Goal: Task Accomplishment & Management: Complete application form

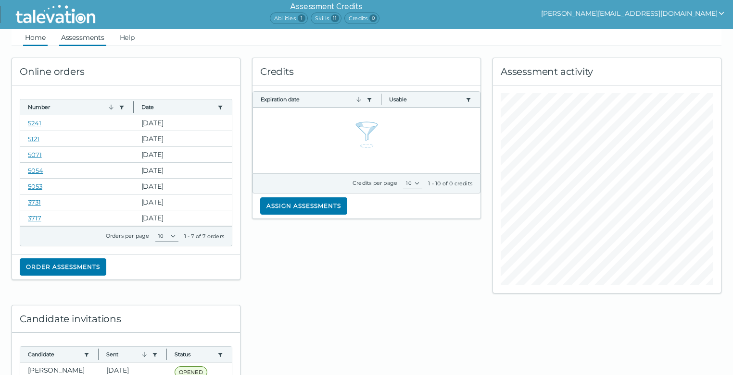
click at [82, 36] on link "Assessments" at bounding box center [82, 37] width 47 height 17
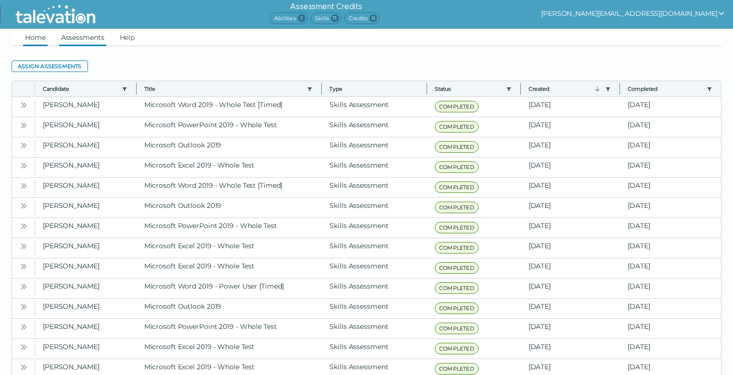
click at [40, 37] on link "Home" at bounding box center [35, 37] width 25 height 17
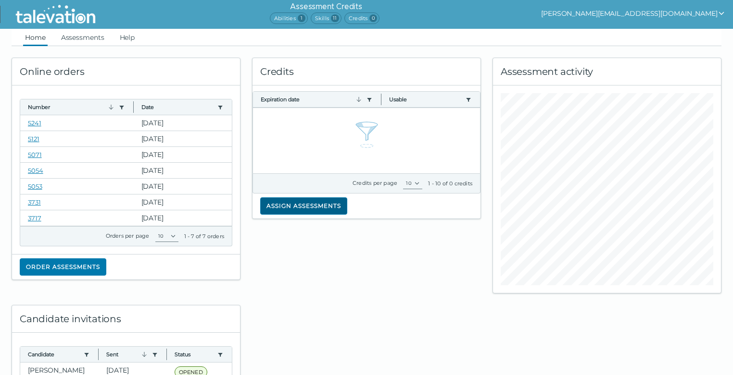
click at [305, 208] on button "Assign assessments" at bounding box center [303, 206] width 87 height 17
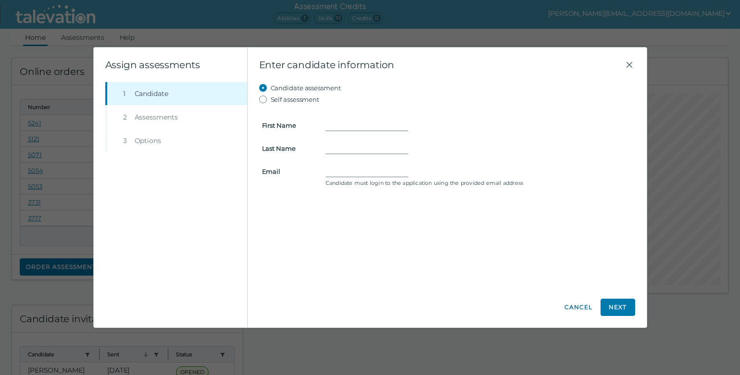
click at [577, 306] on button "Cancel" at bounding box center [578, 307] width 29 height 17
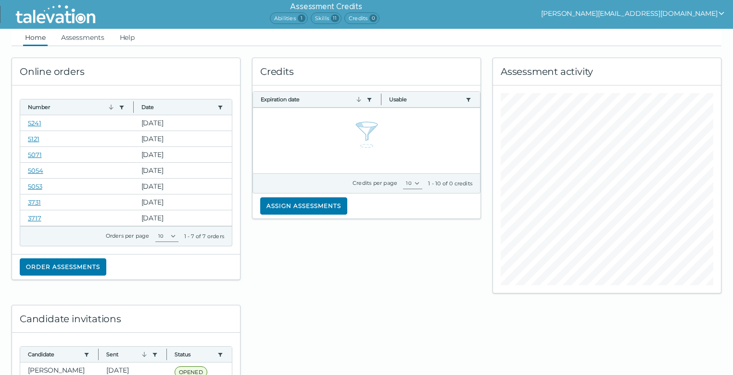
click at [308, 17] on span "Abilities 1" at bounding box center [289, 18] width 38 height 12
click at [341, 16] on span "Skills 11" at bounding box center [326, 18] width 31 height 12
click at [339, 19] on span "11" at bounding box center [335, 18] width 8 height 8
click at [72, 39] on link "Assessments" at bounding box center [82, 37] width 47 height 17
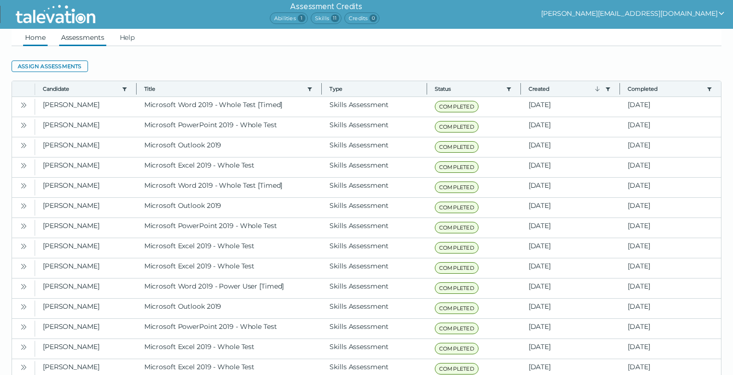
click at [34, 39] on link "Home" at bounding box center [35, 37] width 25 height 17
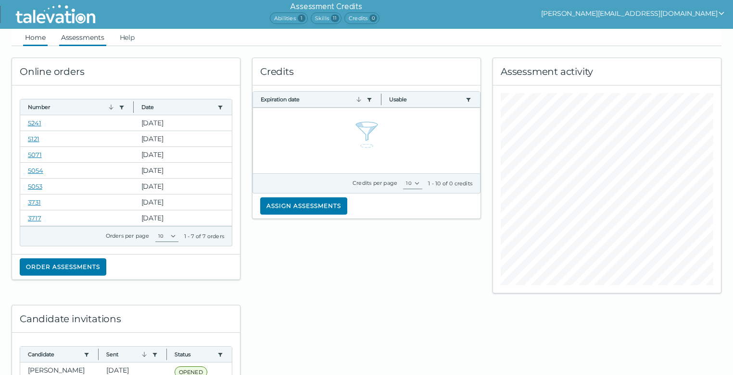
click at [69, 41] on link "Assessments" at bounding box center [82, 37] width 47 height 17
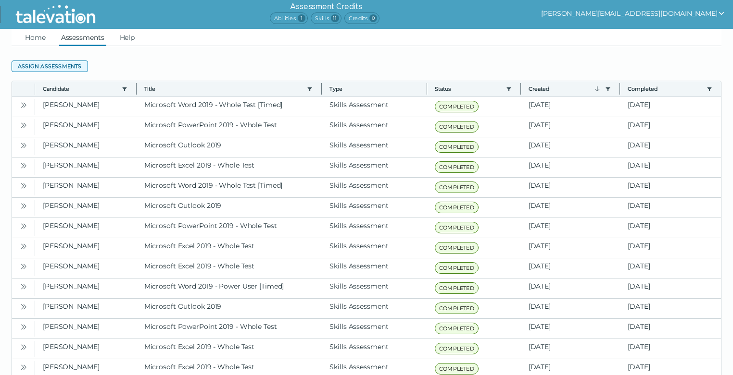
click at [58, 63] on button "Assign assessments" at bounding box center [50, 67] width 76 height 12
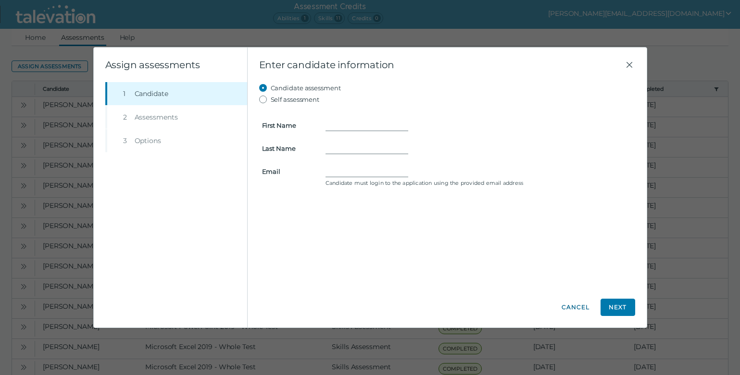
click at [575, 310] on button "Cancel" at bounding box center [575, 307] width 35 height 17
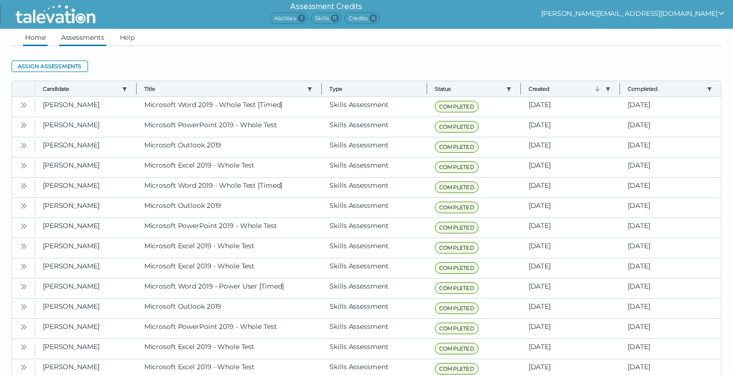
click at [38, 36] on link "Home" at bounding box center [35, 37] width 25 height 17
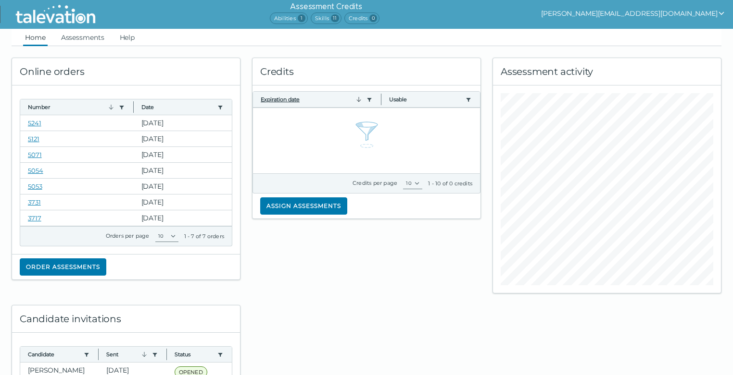
click at [360, 101] on icon "button" at bounding box center [358, 99] width 4 height 5
click at [360, 101] on icon "button" at bounding box center [359, 100] width 8 height 8
click at [374, 256] on div "Credits Expiration date Use left or right key to resize the column Usable Use l…" at bounding box center [366, 170] width 240 height 248
click at [599, 69] on div "Assessment activity" at bounding box center [607, 71] width 228 height 27
click at [71, 263] on button "Order assessments" at bounding box center [63, 267] width 87 height 17
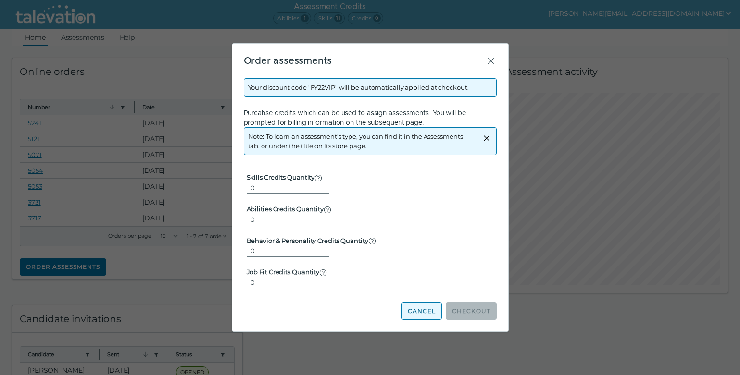
click at [413, 309] on button "Cancel" at bounding box center [421, 311] width 40 height 17
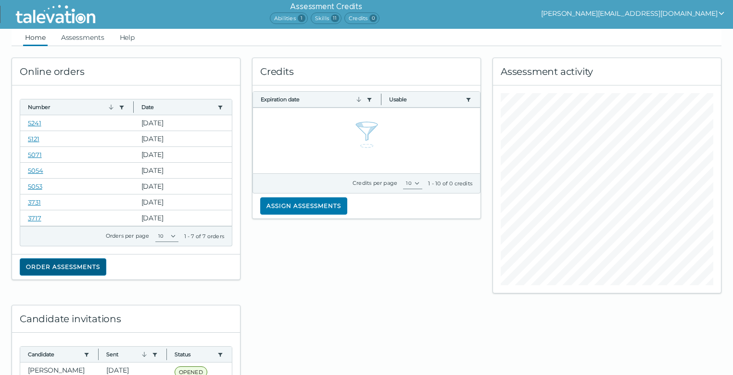
click at [89, 269] on button "Order assessments" at bounding box center [63, 267] width 87 height 17
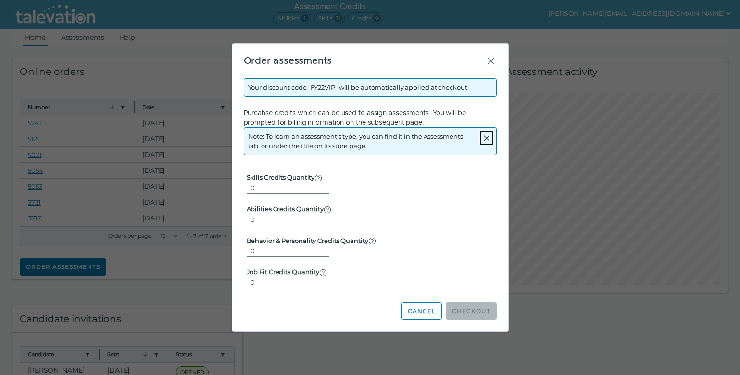
click at [486, 135] on icon "Close alert" at bounding box center [487, 139] width 12 height 12
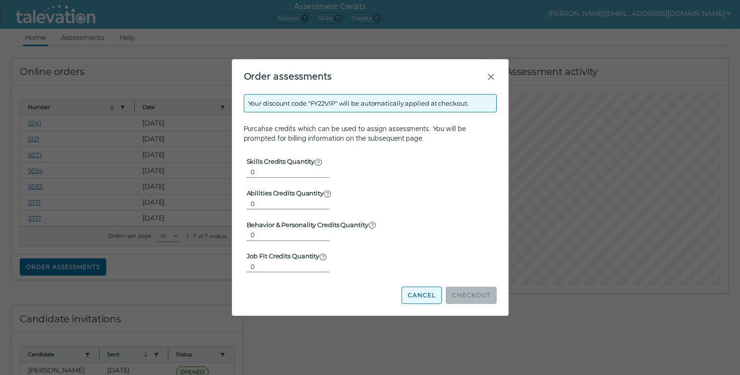
click at [417, 292] on button "Cancel" at bounding box center [421, 295] width 40 height 17
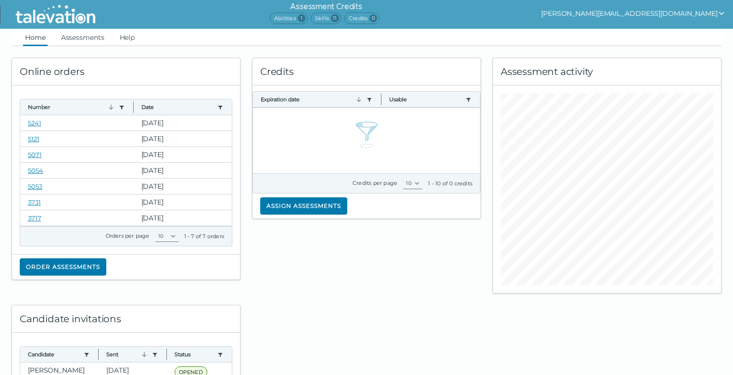
click at [718, 11] on icon "show user actions" at bounding box center [721, 14] width 8 height 8
click at [169, 30] on ul "Home Assessments Help" at bounding box center [367, 37] width 710 height 17
click at [134, 37] on link "Help" at bounding box center [127, 37] width 19 height 17
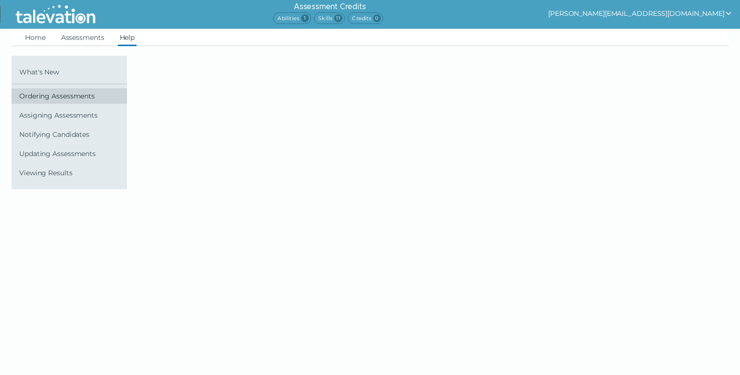
click at [85, 96] on span "Ordering Assessments" at bounding box center [71, 96] width 104 height 8
click at [57, 97] on span "Ordering Assessments" at bounding box center [71, 96] width 104 height 8
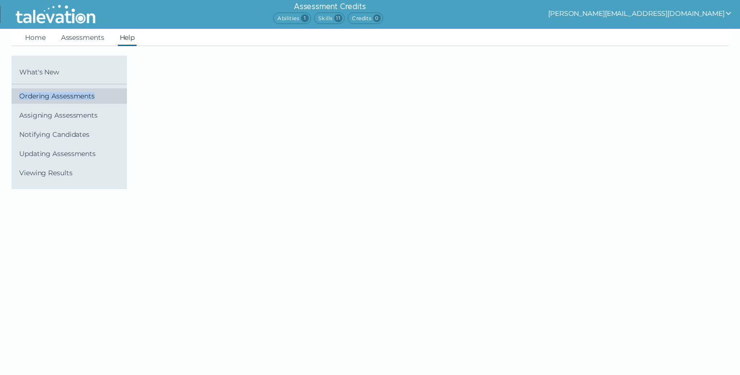
click at [41, 99] on span "Ordering Assessments" at bounding box center [71, 96] width 104 height 8
click at [96, 212] on html "Assessment Credits Abilities 1 Skills 11 Credits 0 davide@argus-tech.com Home A…" at bounding box center [370, 106] width 740 height 212
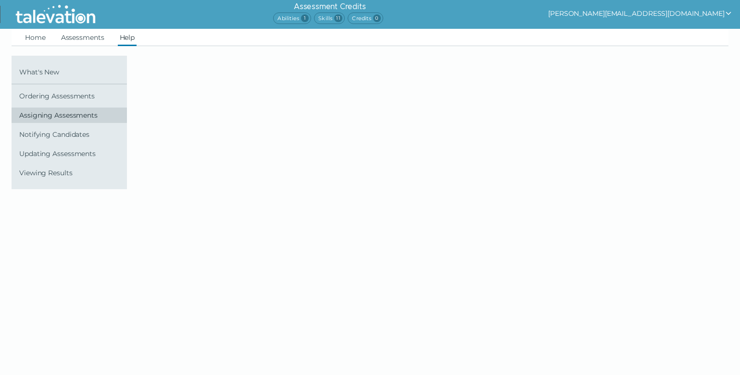
click at [75, 114] on span "Assigning Assessments" at bounding box center [71, 116] width 104 height 8
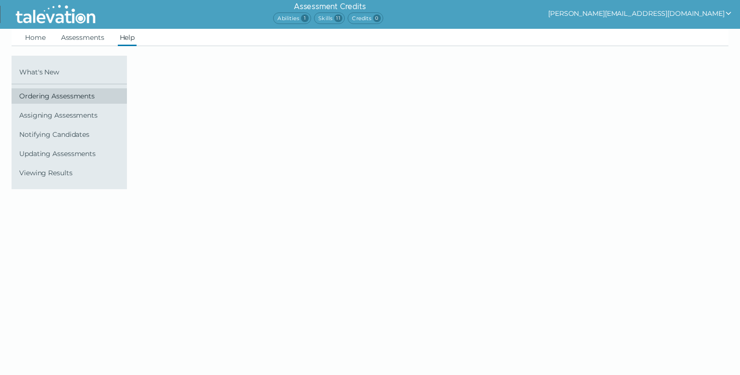
click at [69, 95] on span "Ordering Assessments" at bounding box center [71, 96] width 104 height 8
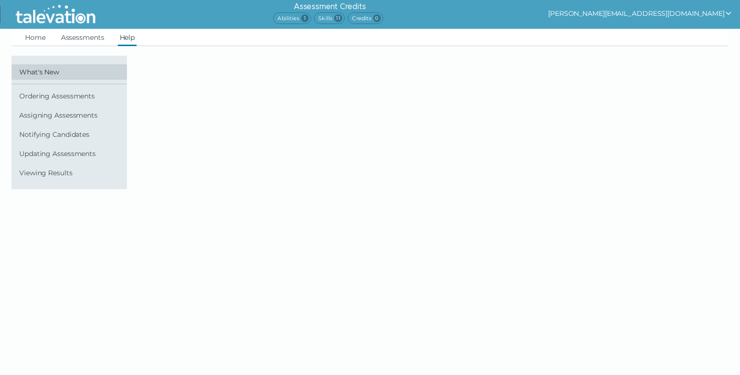
click at [57, 74] on span "What's New" at bounding box center [71, 72] width 104 height 8
click at [630, 140] on div "What's New Ordering Assessments Assigning Assessments Notifying Candidates Upda…" at bounding box center [370, 123] width 728 height 134
click at [726, 14] on icon "show user actions" at bounding box center [728, 14] width 8 height 8
click at [233, 179] on div at bounding box center [377, 123] width 486 height 134
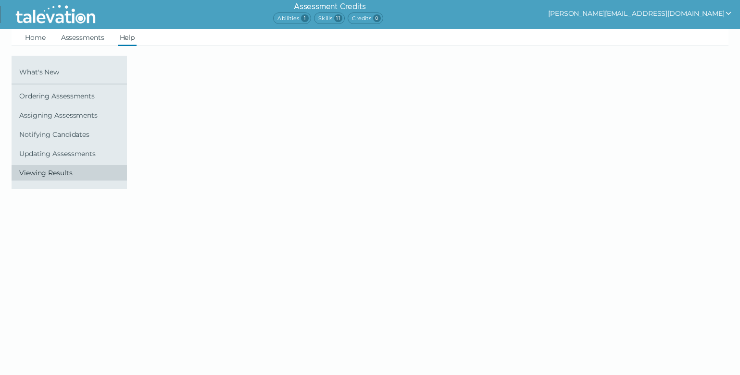
click at [34, 174] on span "Viewing Results" at bounding box center [71, 173] width 104 height 8
click at [38, 155] on span "Updating Assessments" at bounding box center [71, 154] width 104 height 8
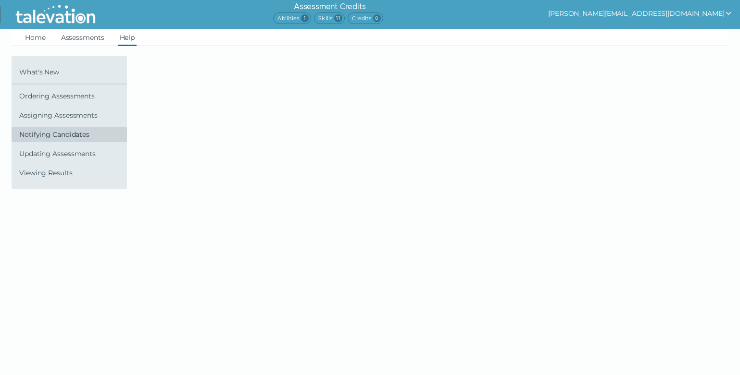
click at [39, 135] on span "Notifying Candidates" at bounding box center [71, 135] width 104 height 8
click at [42, 110] on link "Assigning Assessments" at bounding box center [69, 115] width 115 height 15
click at [117, 43] on ul "Home Assessments Help" at bounding box center [370, 37] width 717 height 17
click at [119, 42] on link "Help" at bounding box center [127, 37] width 19 height 17
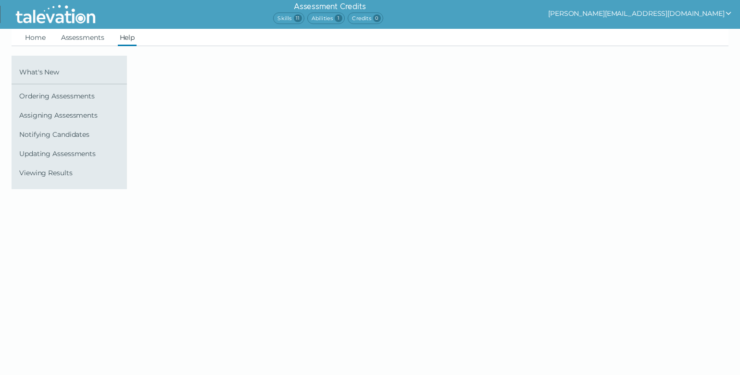
click at [302, 20] on span "11" at bounding box center [298, 18] width 8 height 8
drag, startPoint x: 340, startPoint y: 20, endPoint x: 333, endPoint y: 21, distance: 6.8
click at [304, 21] on span "Skills 11" at bounding box center [288, 18] width 31 height 12
click at [83, 39] on link "Assessments" at bounding box center [82, 37] width 47 height 17
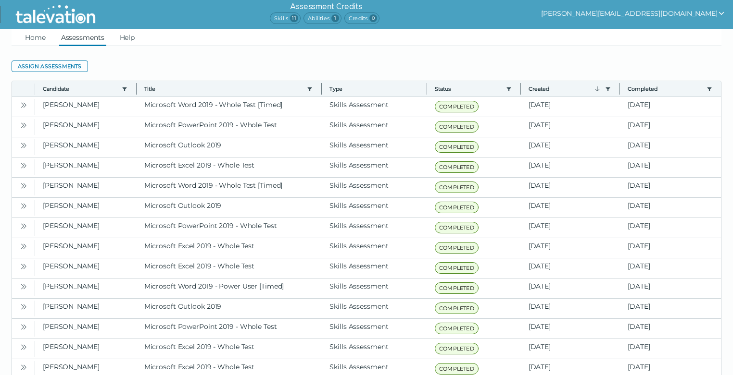
click at [621, 38] on ul "Home Assessments Help" at bounding box center [367, 37] width 710 height 17
click at [588, 56] on clr-datagrid "Assign assessments Toggle more row content Candidate Use left or right key to r…" at bounding box center [367, 233] width 710 height 374
click at [624, 37] on ul "Home Assessments Help" at bounding box center [367, 37] width 710 height 17
click at [33, 35] on link "Home" at bounding box center [35, 37] width 25 height 17
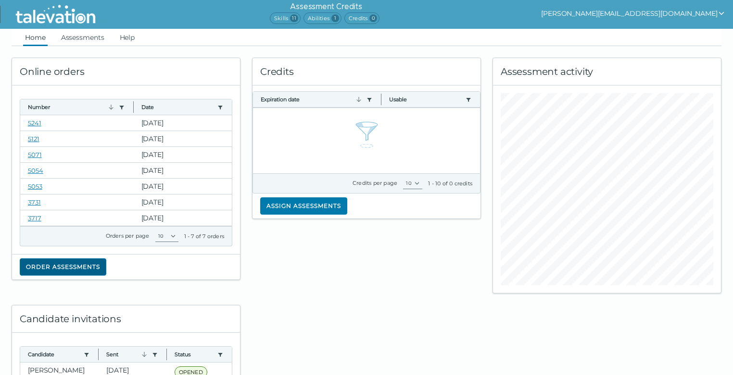
click at [80, 265] on button "Order assessments" at bounding box center [63, 267] width 87 height 17
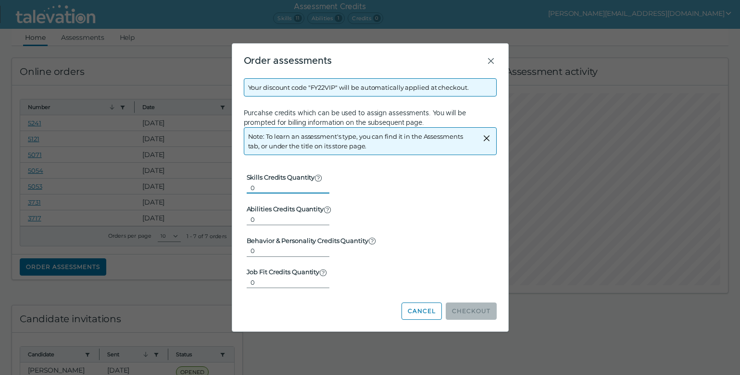
drag, startPoint x: 264, startPoint y: 188, endPoint x: 250, endPoint y: 188, distance: 14.0
click at [250, 188] on input "0" at bounding box center [288, 188] width 83 height 12
type input "4"
click at [472, 311] on button "Checkout" at bounding box center [471, 311] width 51 height 17
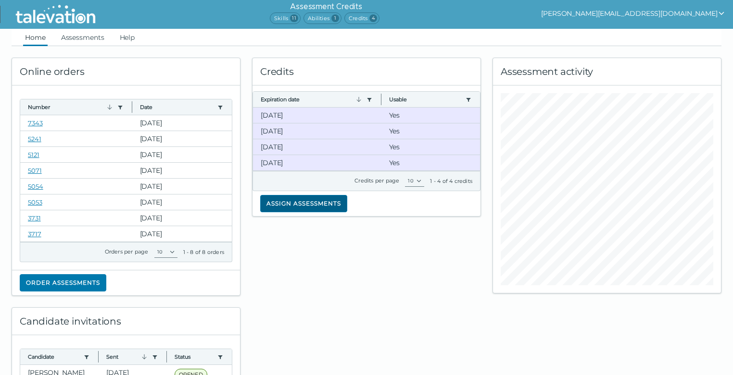
click at [308, 203] on button "Assign assessments" at bounding box center [303, 203] width 87 height 17
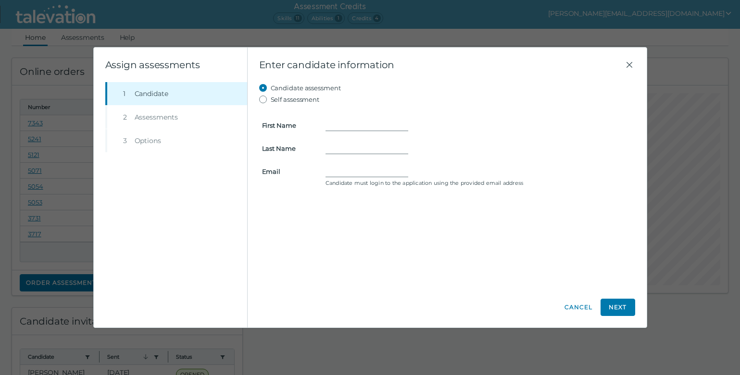
click at [609, 195] on div "Candidate assessment Self assessment First Name Last Name Email Candidate must …" at bounding box center [447, 185] width 376 height 206
click at [376, 126] on input "First Name" at bounding box center [366, 126] width 83 height 12
paste input "[PERSON_NAME]"
click at [364, 124] on input "[PERSON_NAME]" at bounding box center [366, 126] width 83 height 12
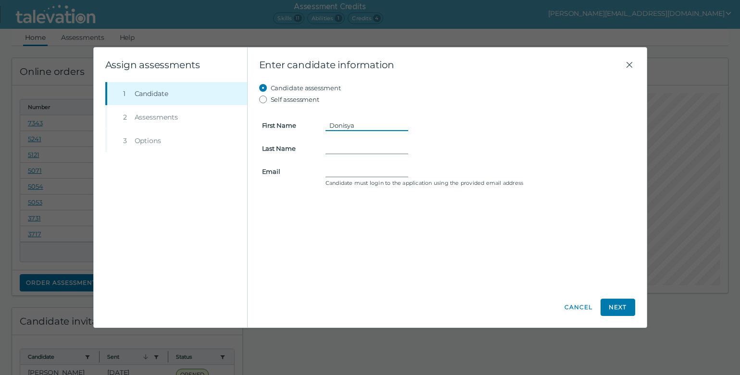
type input "Donisya"
click at [367, 150] on input "Last Name" at bounding box center [366, 149] width 83 height 12
paste input "[PERSON_NAME]"
type input "[PERSON_NAME]"
click at [581, 210] on div "Candidate assessment Self assessment First Name Donisya Last Name [PERSON_NAME]…" at bounding box center [447, 185] width 376 height 206
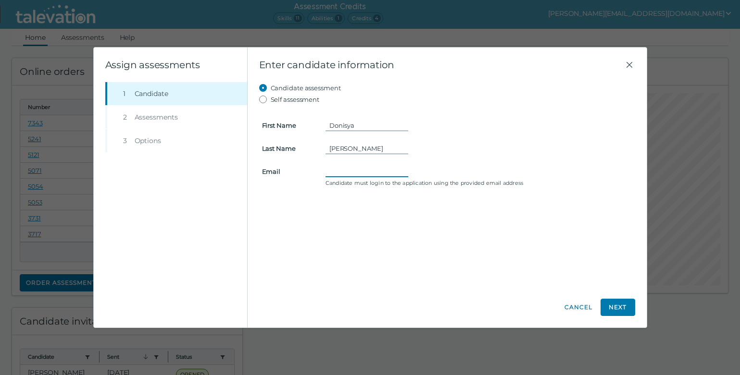
click at [368, 175] on input "Email" at bounding box center [366, 172] width 83 height 12
paste input "[EMAIL_ADDRESS][DOMAIN_NAME]"
type input "[EMAIL_ADDRESS][DOMAIN_NAME]"
click at [532, 238] on div "Candidate assessment Self assessment First Name Donisya Last Name [PERSON_NAME]…" at bounding box center [447, 185] width 376 height 206
click at [616, 305] on button "Next" at bounding box center [617, 307] width 35 height 17
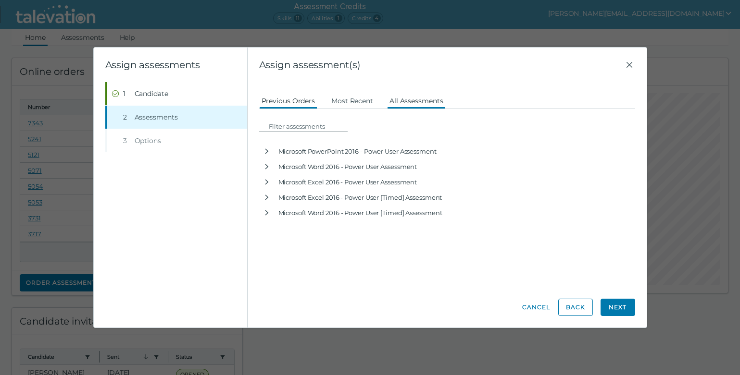
click at [405, 103] on button "All Assessments" at bounding box center [416, 100] width 59 height 17
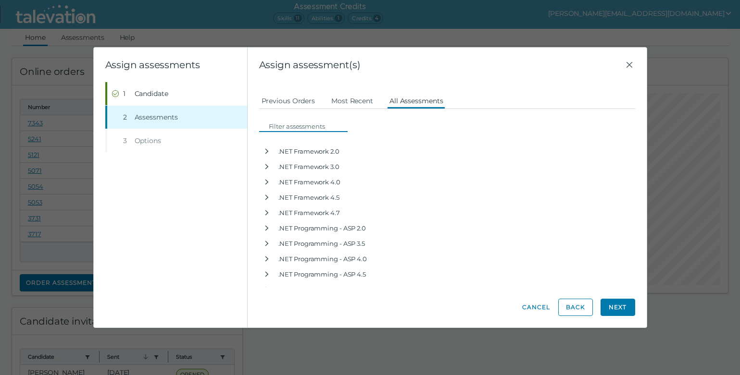
click at [310, 126] on input at bounding box center [306, 127] width 83 height 12
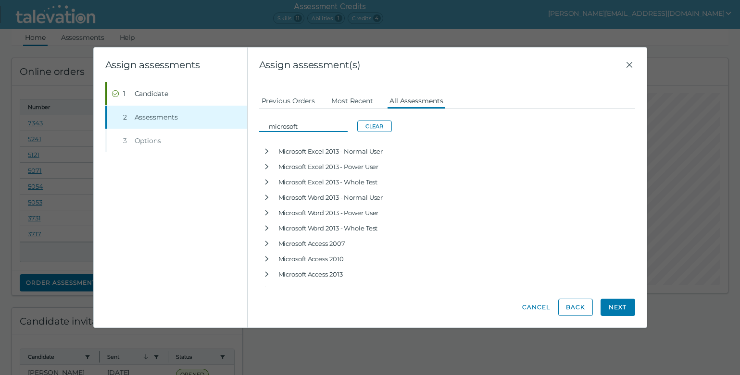
click at [283, 126] on input "microsoft" at bounding box center [306, 127] width 83 height 12
click at [283, 125] on input "microsoft" at bounding box center [306, 127] width 83 height 12
type input "2019"
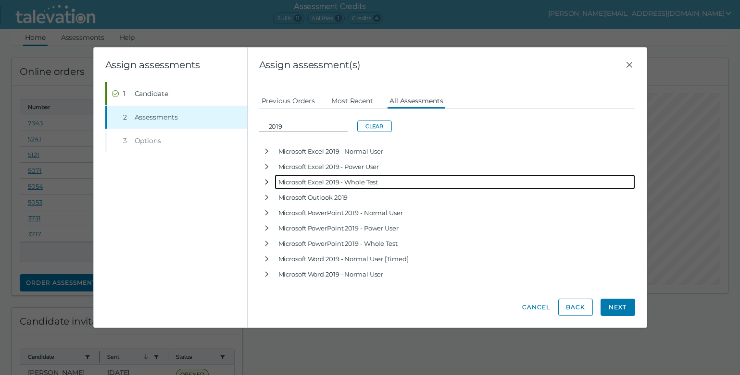
click at [266, 182] on icon "button" at bounding box center [267, 182] width 8 height 8
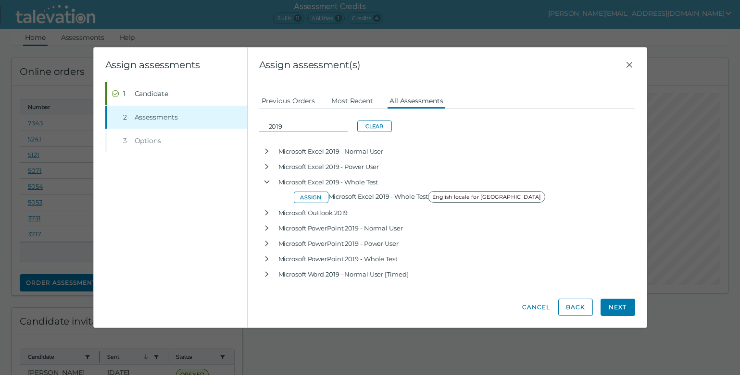
click at [596, 60] on span "Assign assessment(s)" at bounding box center [441, 65] width 364 height 12
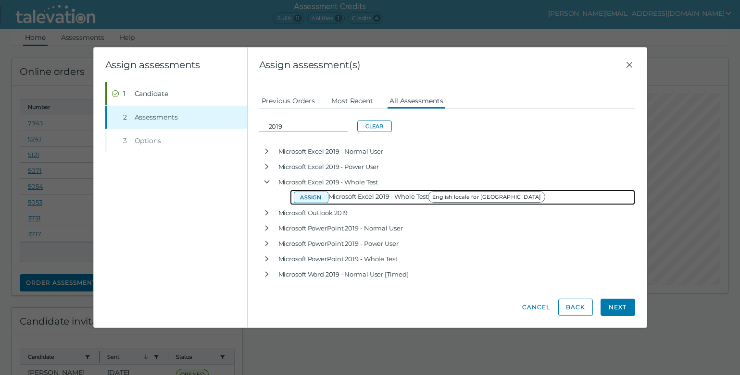
click at [313, 198] on button "Assign" at bounding box center [311, 198] width 35 height 12
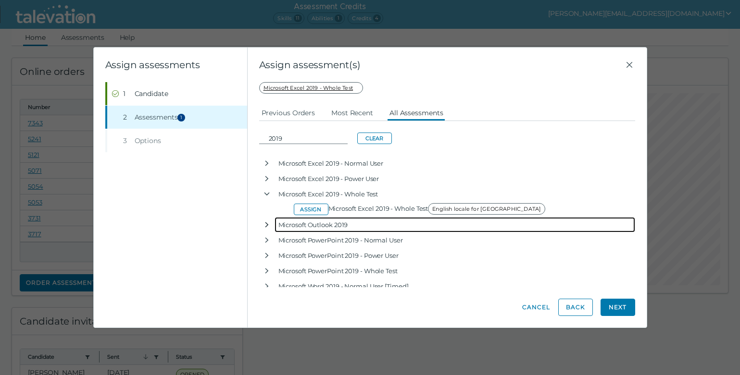
click at [265, 225] on icon "button" at bounding box center [267, 225] width 8 height 8
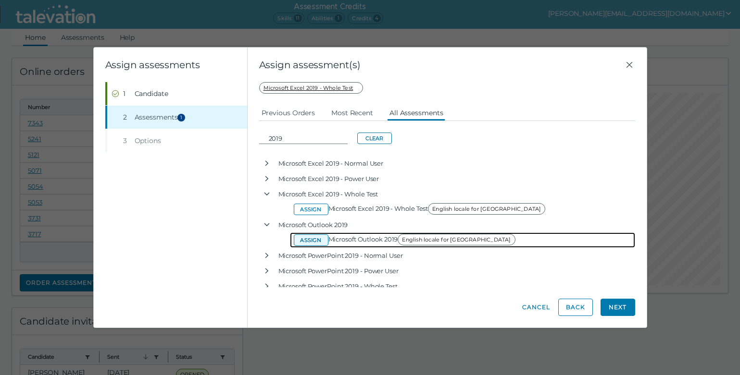
click at [312, 243] on button "Assign" at bounding box center [311, 241] width 35 height 12
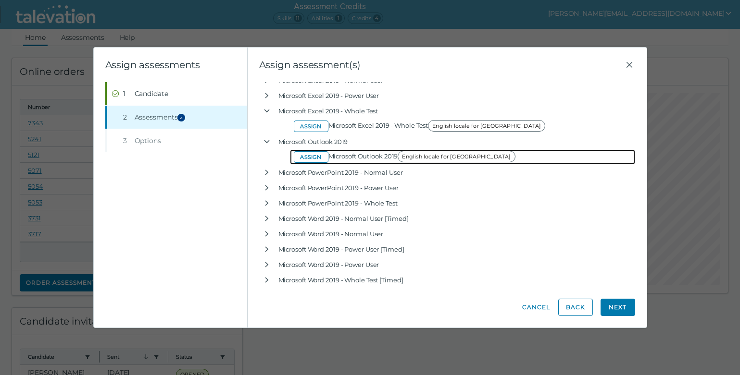
scroll to position [96, 0]
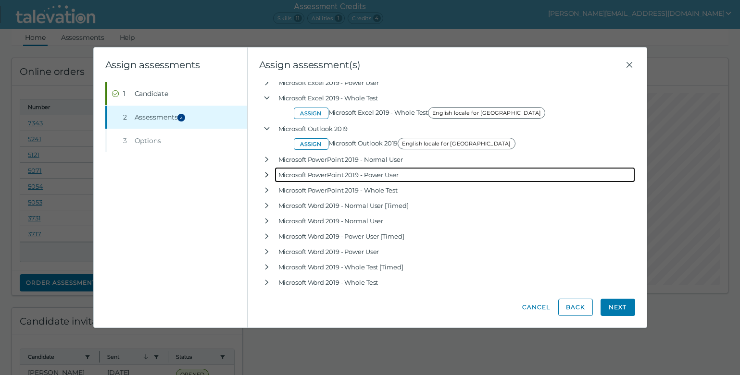
click at [265, 177] on icon "button" at bounding box center [266, 175] width 3 height 5
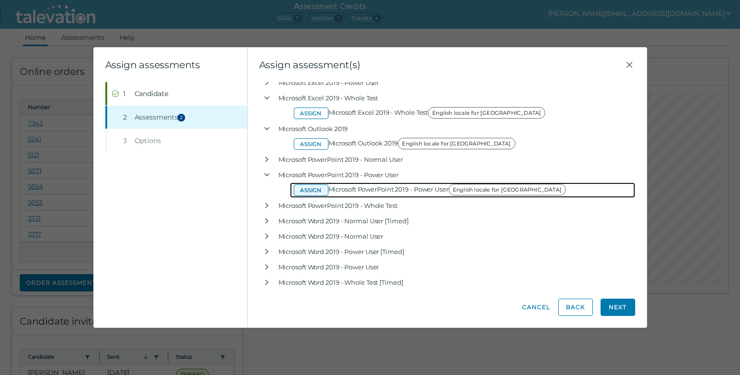
click at [311, 190] on button "Assign" at bounding box center [311, 191] width 35 height 12
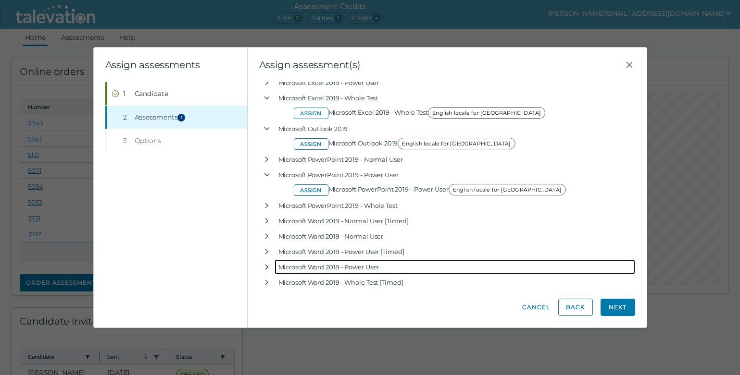
click at [265, 268] on icon "button" at bounding box center [267, 267] width 8 height 8
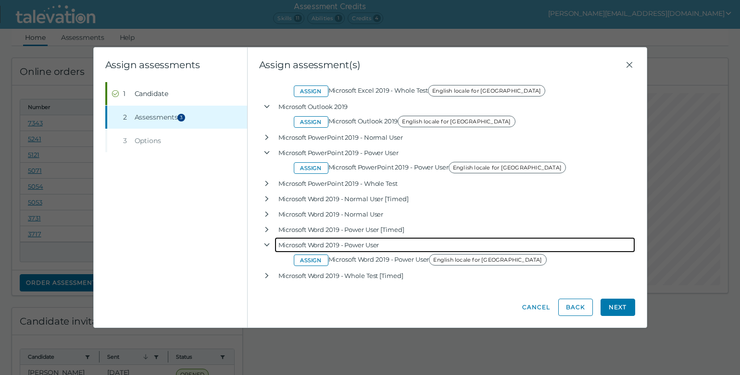
scroll to position [129, 0]
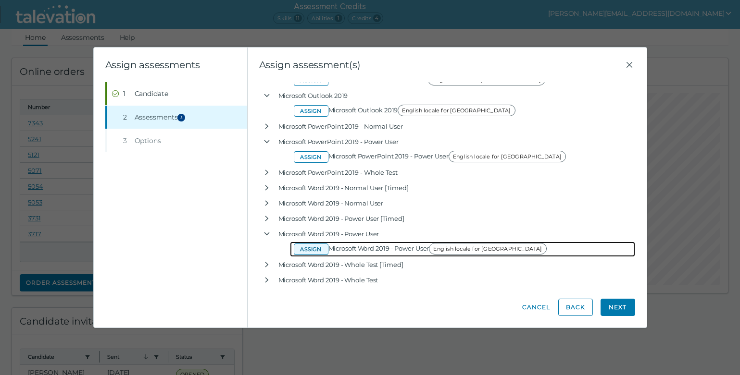
click at [313, 248] on button "Assign" at bounding box center [311, 250] width 35 height 12
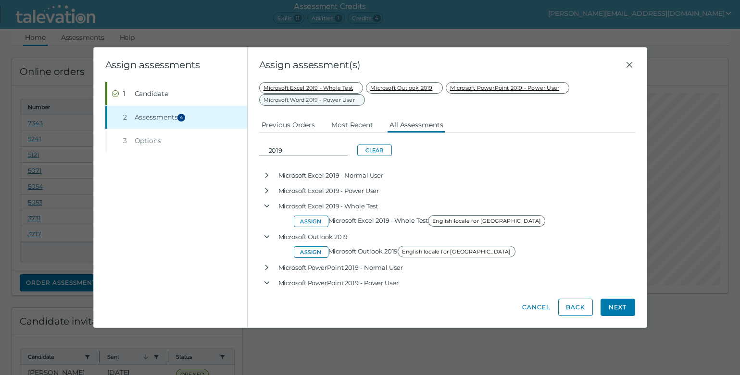
click at [362, 101] on span "Microsoft Word 2019 - Power User" at bounding box center [312, 100] width 106 height 12
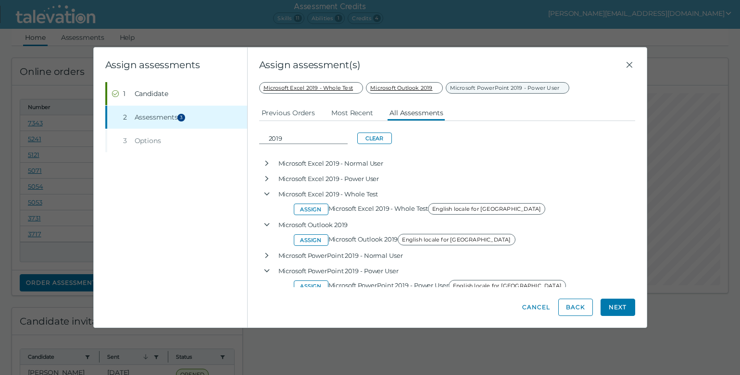
click at [489, 91] on span "Microsoft PowerPoint 2019 - Power User" at bounding box center [508, 88] width 124 height 12
click at [422, 87] on span "Microsoft Outlook 2019" at bounding box center [404, 88] width 76 height 12
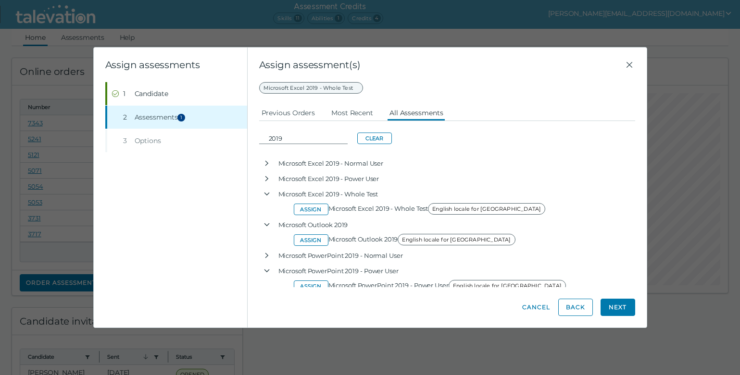
click at [337, 87] on span "Microsoft Excel 2019 - Whole Test" at bounding box center [311, 88] width 104 height 12
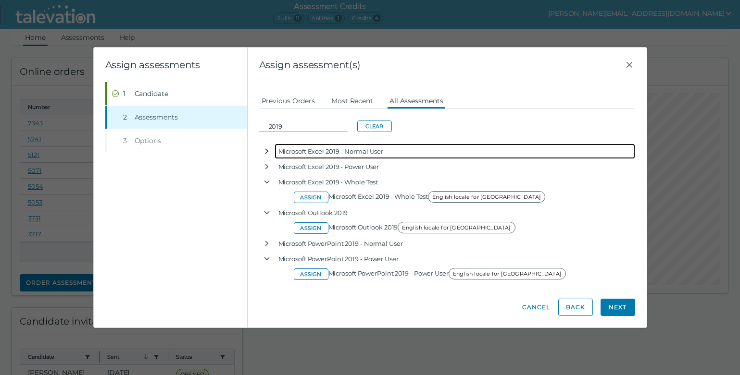
click at [267, 153] on icon "button" at bounding box center [267, 152] width 8 height 8
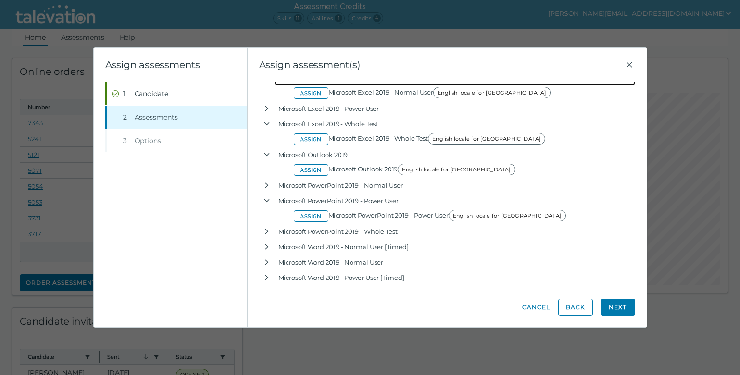
scroll to position [96, 0]
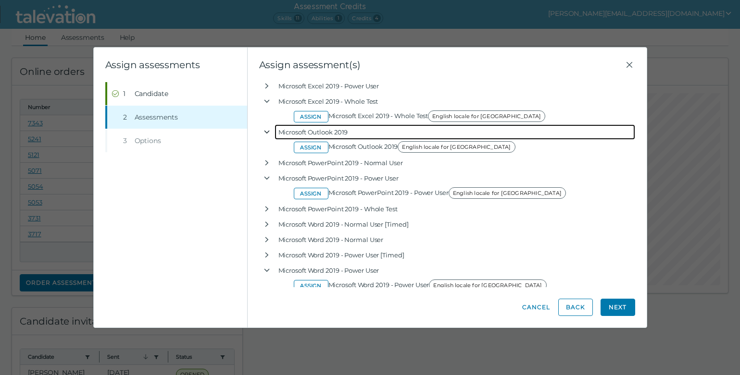
click at [264, 132] on icon "button" at bounding box center [267, 132] width 8 height 8
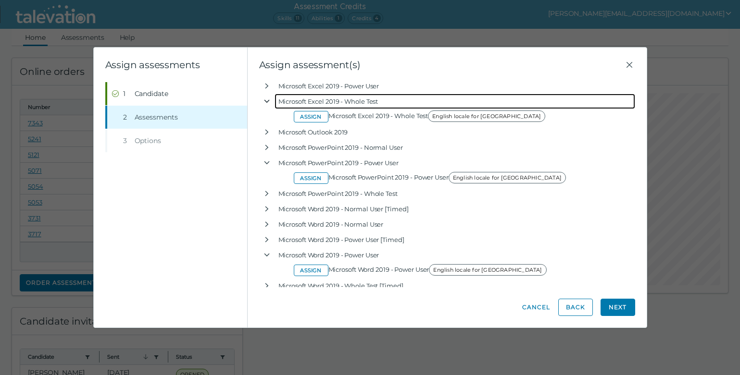
click at [265, 102] on icon "button" at bounding box center [267, 102] width 8 height 8
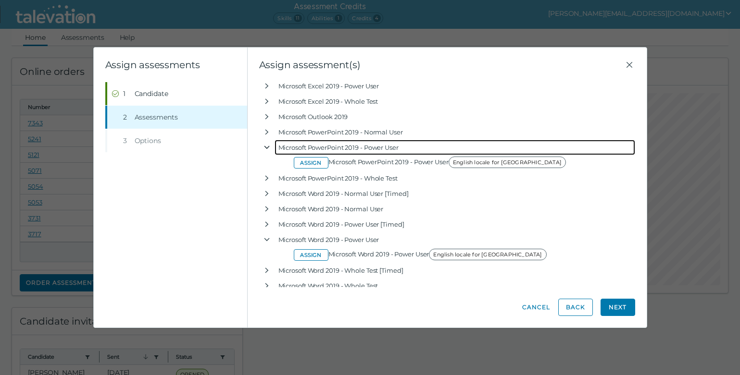
click at [265, 146] on icon "button" at bounding box center [267, 148] width 8 height 8
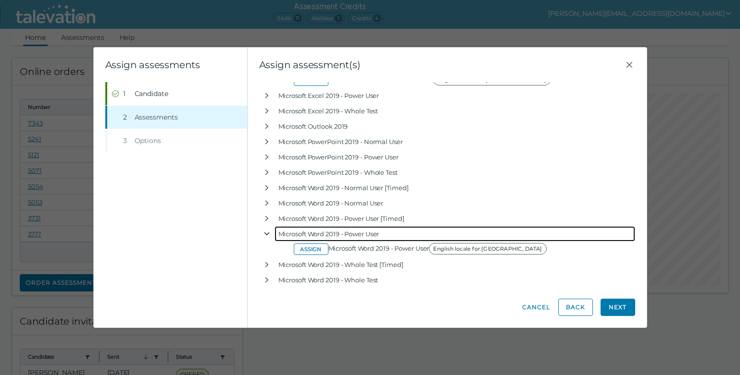
click at [267, 231] on icon "button" at bounding box center [267, 234] width 8 height 8
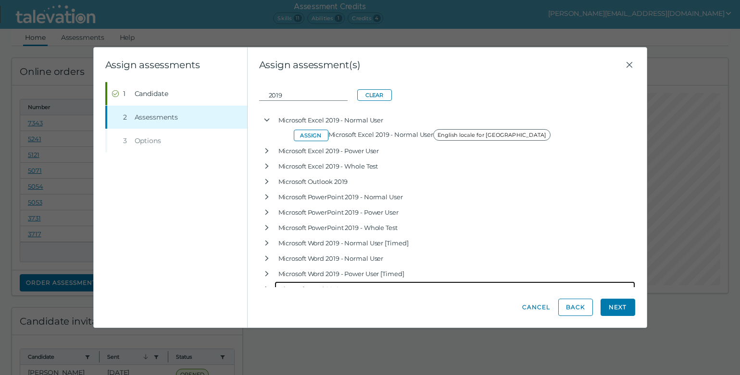
scroll to position [48, 0]
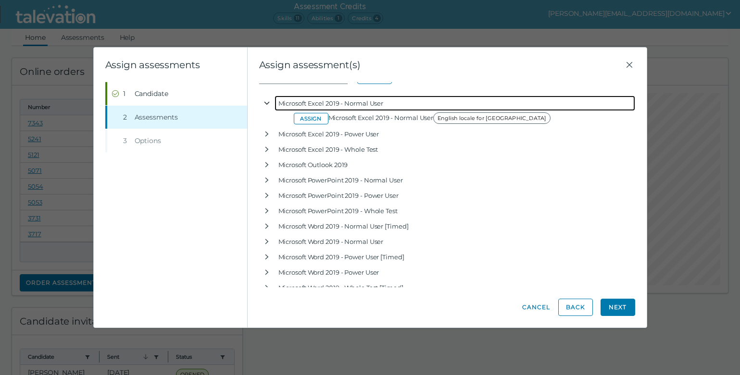
click at [268, 103] on icon "button" at bounding box center [266, 103] width 5 height 3
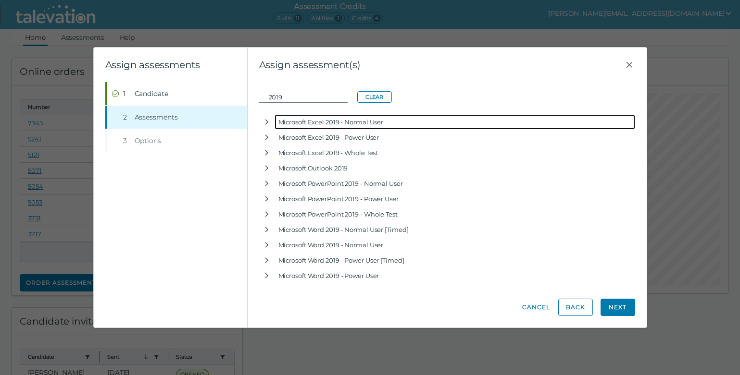
scroll to position [56, 0]
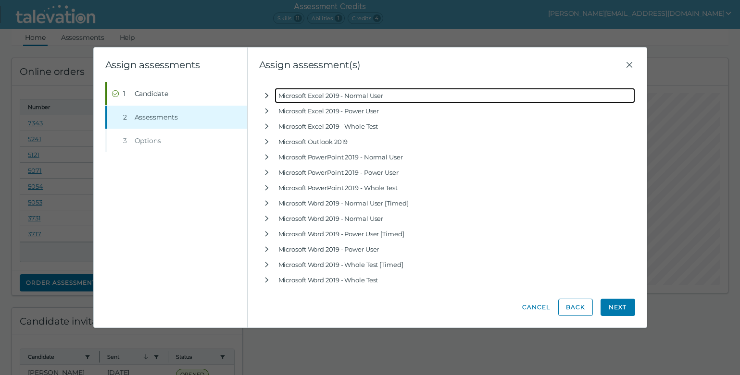
click at [268, 94] on icon "button" at bounding box center [267, 96] width 8 height 8
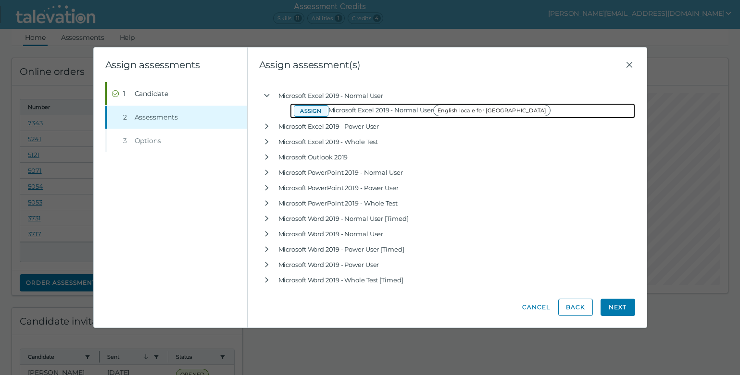
click at [311, 112] on button "Assign" at bounding box center [311, 111] width 35 height 12
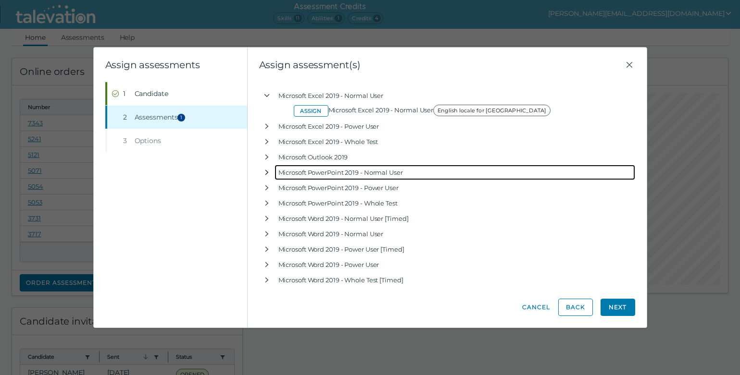
click at [268, 175] on icon "button" at bounding box center [267, 173] width 8 height 8
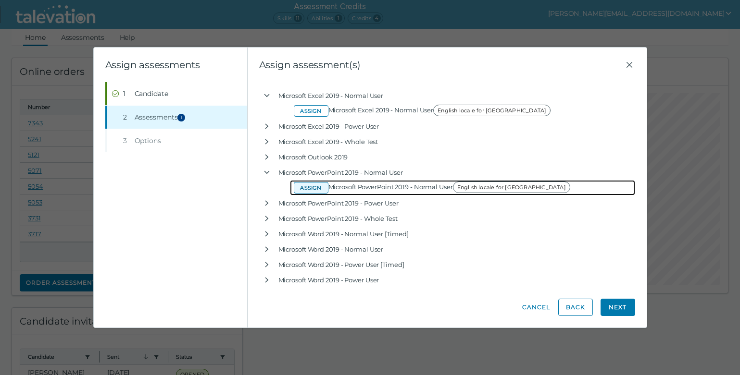
click at [311, 189] on button "Assign" at bounding box center [311, 188] width 35 height 12
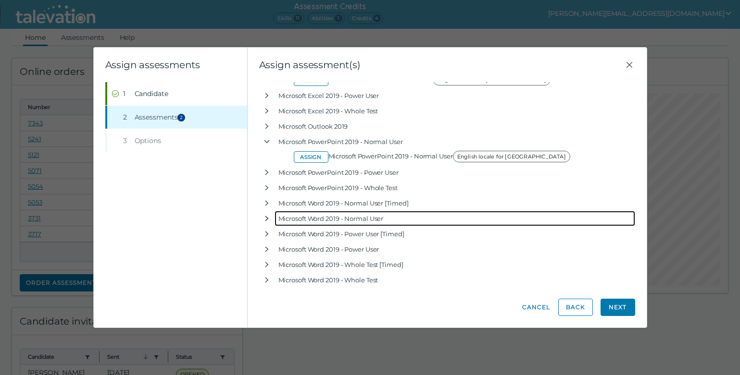
click at [266, 219] on icon "button" at bounding box center [267, 219] width 8 height 8
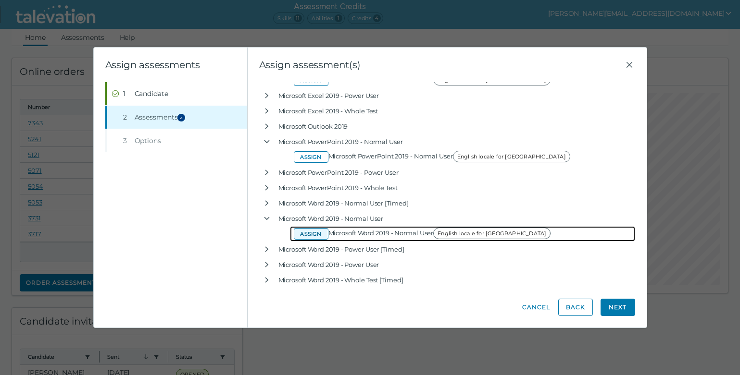
click at [304, 236] on button "Assign" at bounding box center [311, 234] width 35 height 12
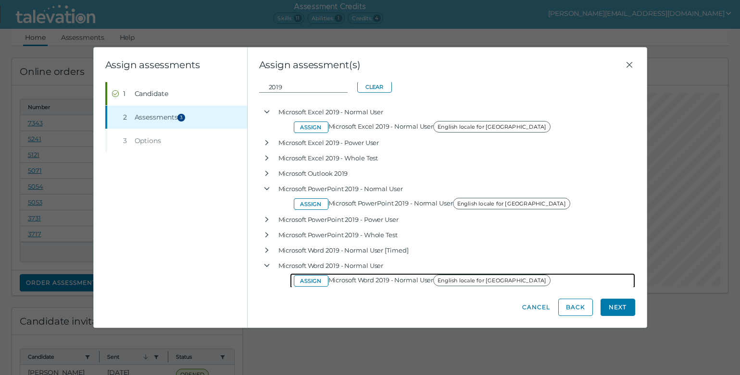
scroll to position [18, 0]
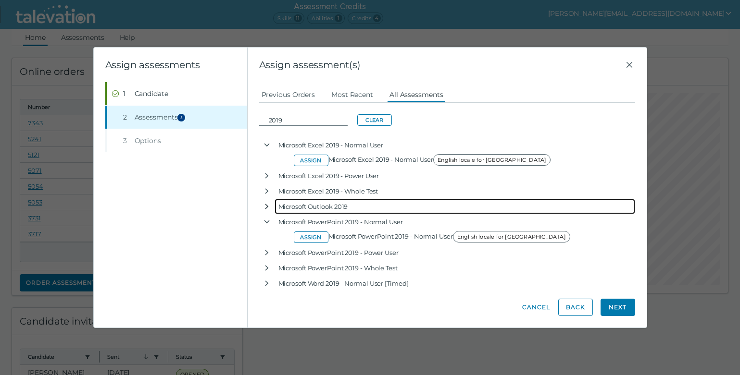
click at [267, 207] on icon "button" at bounding box center [267, 207] width 8 height 8
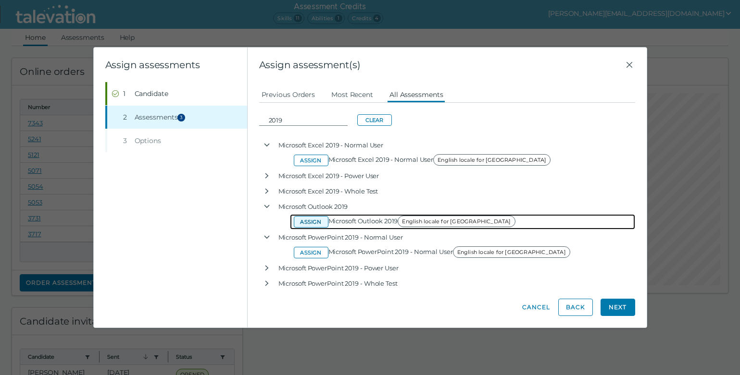
click at [316, 220] on button "Assign" at bounding box center [311, 222] width 35 height 12
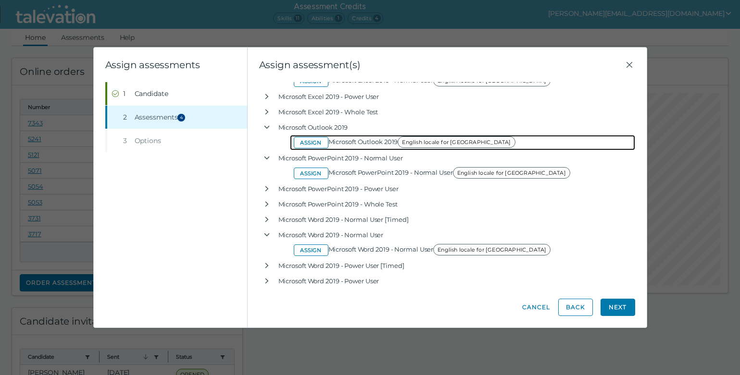
scroll to position [93, 0]
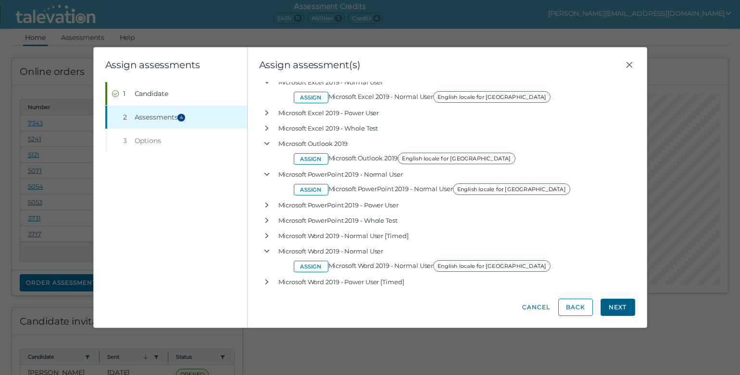
click at [616, 308] on button "Next" at bounding box center [617, 307] width 35 height 17
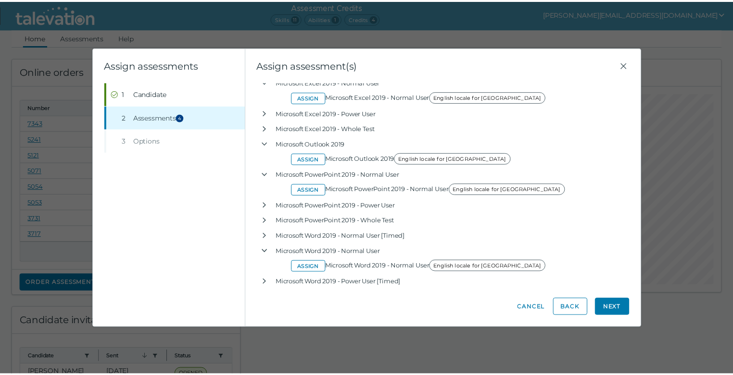
scroll to position [0, 0]
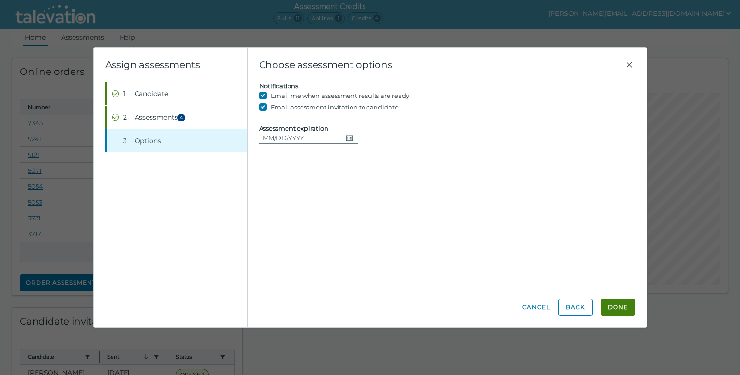
click at [360, 143] on clr-date-container "Assessment expiration" at bounding box center [447, 134] width 376 height 19
click at [347, 138] on icon "Choose date" at bounding box center [349, 138] width 7 height 6
click at [377, 164] on icon "Next month" at bounding box center [379, 164] width 9 height 9
click at [309, 197] on button "2" at bounding box center [310, 197] width 17 height 17
click at [346, 138] on icon "Change date, 09/02/2025" at bounding box center [350, 138] width 8 height 8
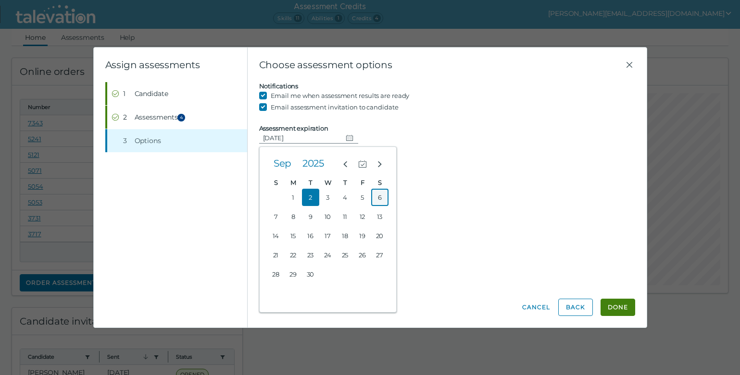
click at [385, 196] on button "6" at bounding box center [379, 197] width 17 height 17
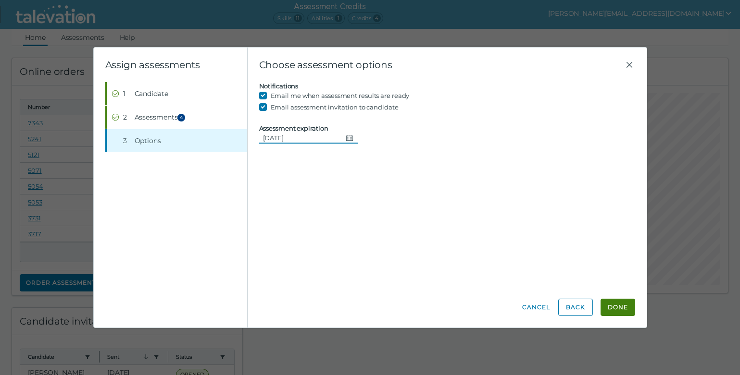
click at [347, 140] on icon "Change date, 09/06/2025" at bounding box center [350, 138] width 8 height 8
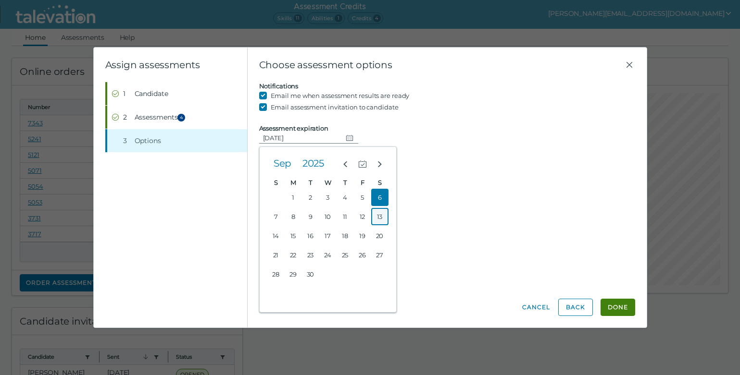
click at [387, 219] on button "13" at bounding box center [379, 216] width 17 height 17
type input "[DATE]"
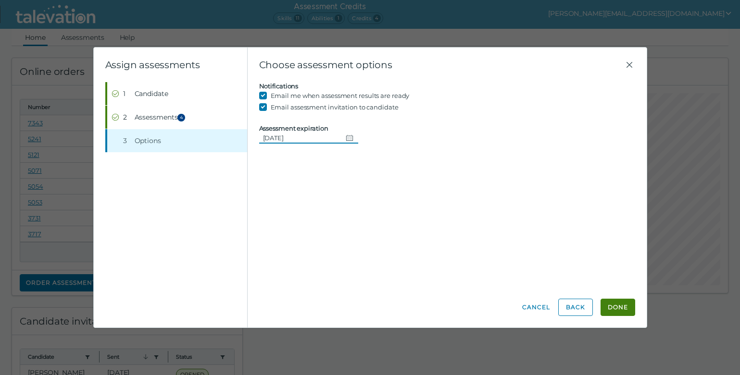
click at [458, 219] on div "Candidate assessment Self assessment First Name Donisya Last Name [PERSON_NAME]…" at bounding box center [447, 185] width 376 height 206
click at [614, 307] on button "Done" at bounding box center [617, 307] width 35 height 17
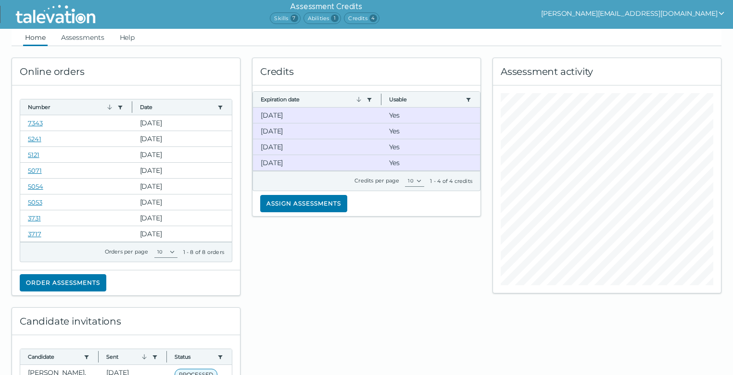
click at [591, 46] on div "Assessment activity" at bounding box center [607, 171] width 240 height 250
click at [720, 11] on icon "show user actions" at bounding box center [721, 14] width 8 height 8
click at [630, 32] on div "Sign out" at bounding box center [601, 32] width 57 height 12
